Goal: Transaction & Acquisition: Purchase product/service

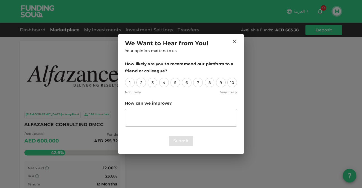
click at [235, 42] on icon at bounding box center [234, 41] width 3 height 3
click at [235, 41] on icon at bounding box center [234, 41] width 5 height 5
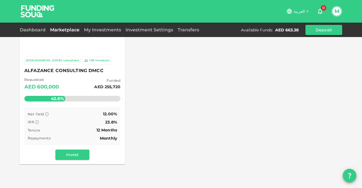
scroll to position [54, 0]
click at [93, 31] on link "My Investments" at bounding box center [103, 29] width 42 height 5
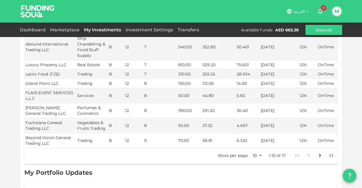
scroll to position [193, 0]
click at [319, 154] on icon "Go to next page" at bounding box center [320, 155] width 2 height 3
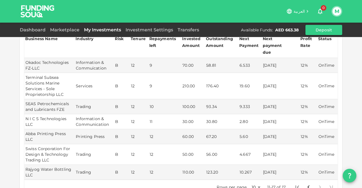
scroll to position [134, 0]
click at [143, 29] on link "Investment Settings" at bounding box center [149, 29] width 52 height 5
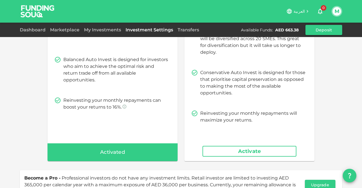
scroll to position [131, 0]
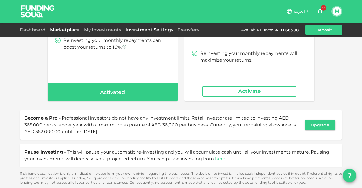
click at [60, 29] on link "Marketplace" at bounding box center [65, 29] width 34 height 5
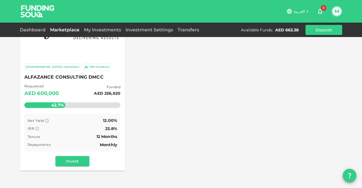
scroll to position [47, 0]
click at [71, 160] on button "Invest" at bounding box center [72, 161] width 34 height 10
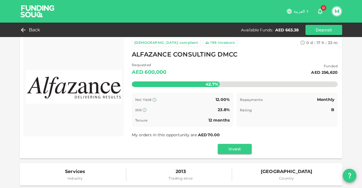
scroll to position [6, 0]
click at [232, 149] on button "Invest" at bounding box center [234, 149] width 34 height 10
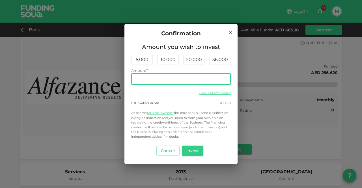
click at [167, 80] on input "Amount" at bounding box center [180, 78] width 99 height 11
type input "6"
type input "500"
click at [191, 151] on button "Invest" at bounding box center [193, 150] width 22 height 10
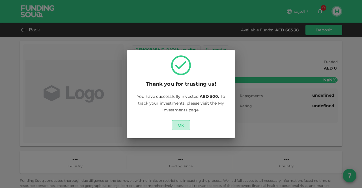
click at [181, 128] on button "Ok" at bounding box center [181, 125] width 18 height 10
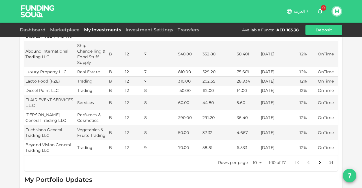
scroll to position [190, 0]
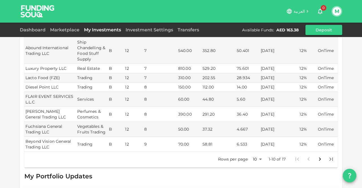
click at [319, 157] on icon "Go to next page" at bounding box center [320, 158] width 2 height 3
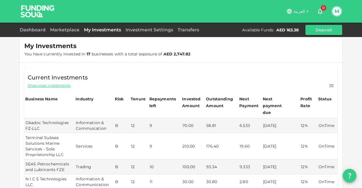
scroll to position [62, 0]
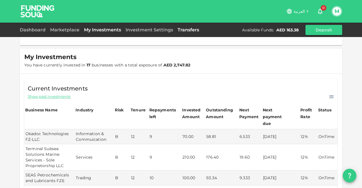
click at [183, 31] on link "Transfers" at bounding box center [188, 29] width 26 height 5
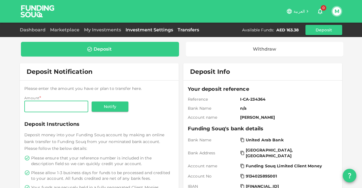
click at [161, 28] on link "Investment Settings" at bounding box center [149, 29] width 52 height 5
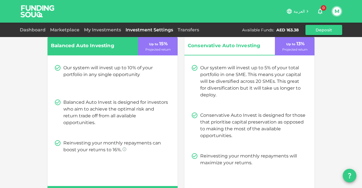
scroll to position [29, 0]
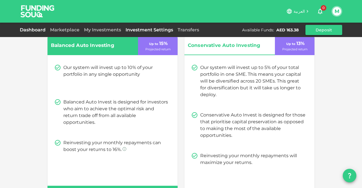
click at [34, 30] on link "Dashboard" at bounding box center [34, 29] width 28 height 5
